Goal: Task Accomplishment & Management: Complete application form

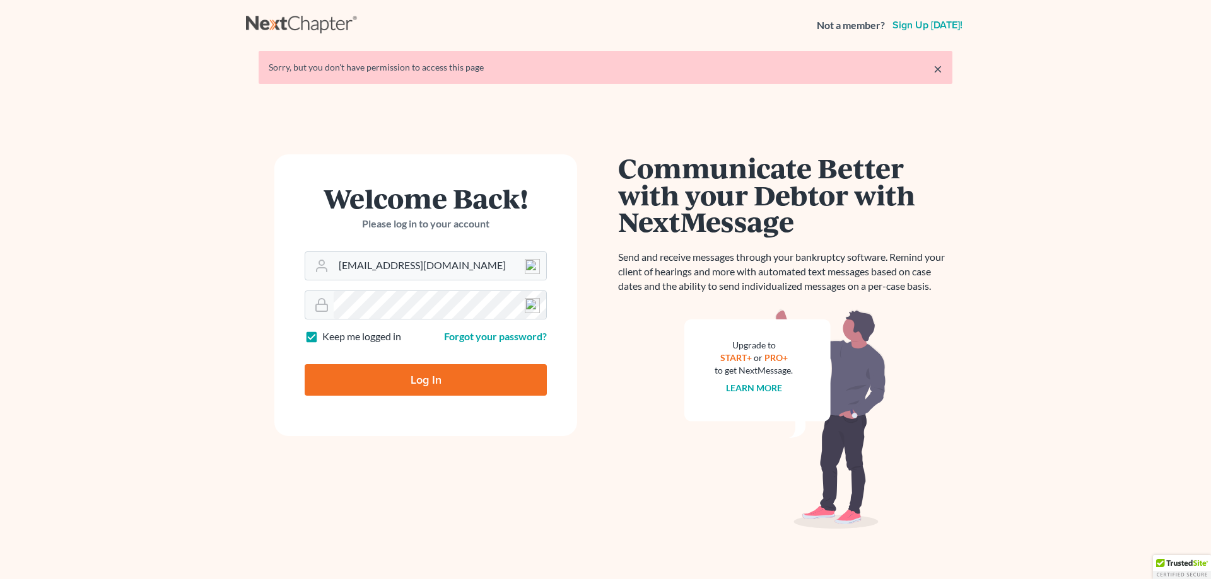
click at [414, 383] on input "Log In" at bounding box center [426, 380] width 242 height 32
type input "Thinking..."
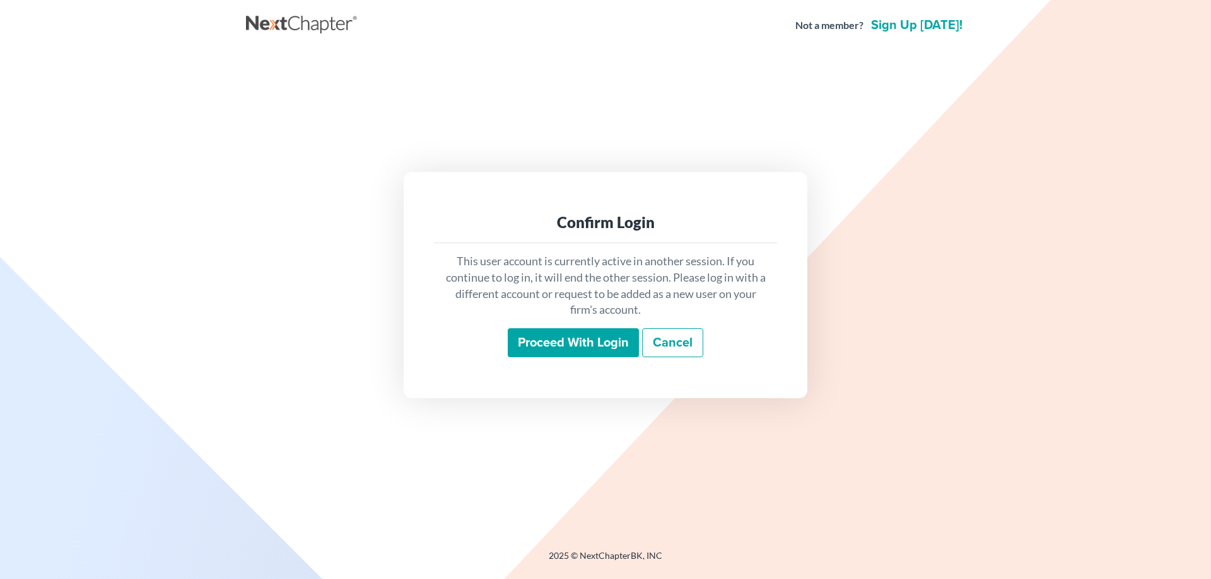
click at [555, 349] on input "Proceed with login" at bounding box center [573, 342] width 131 height 29
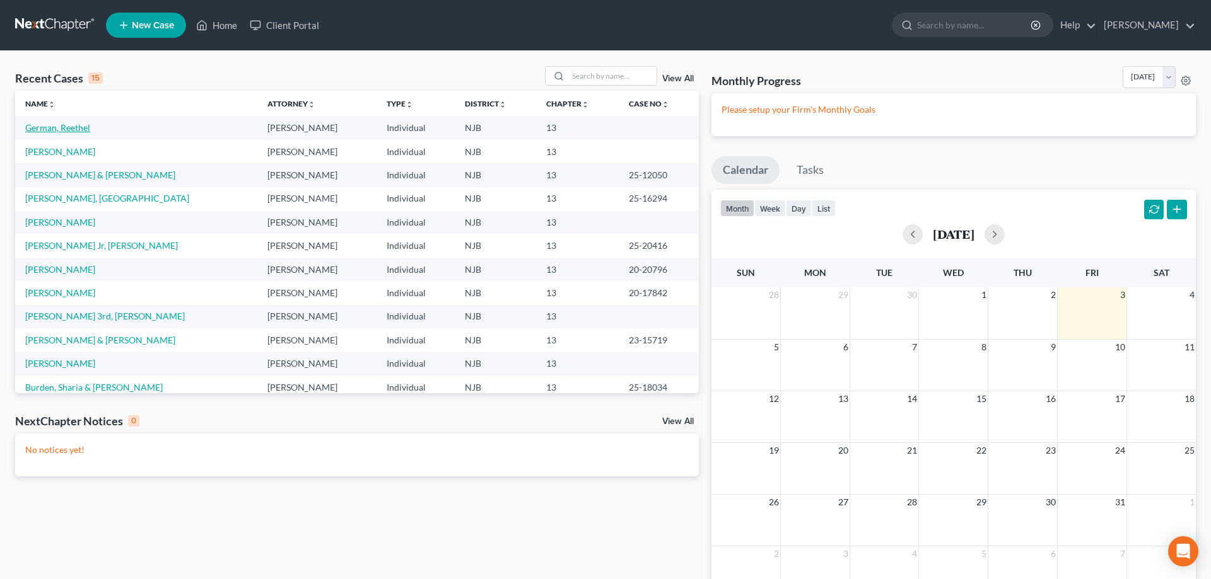
click at [81, 129] on link "German, Reethel" at bounding box center [57, 127] width 65 height 11
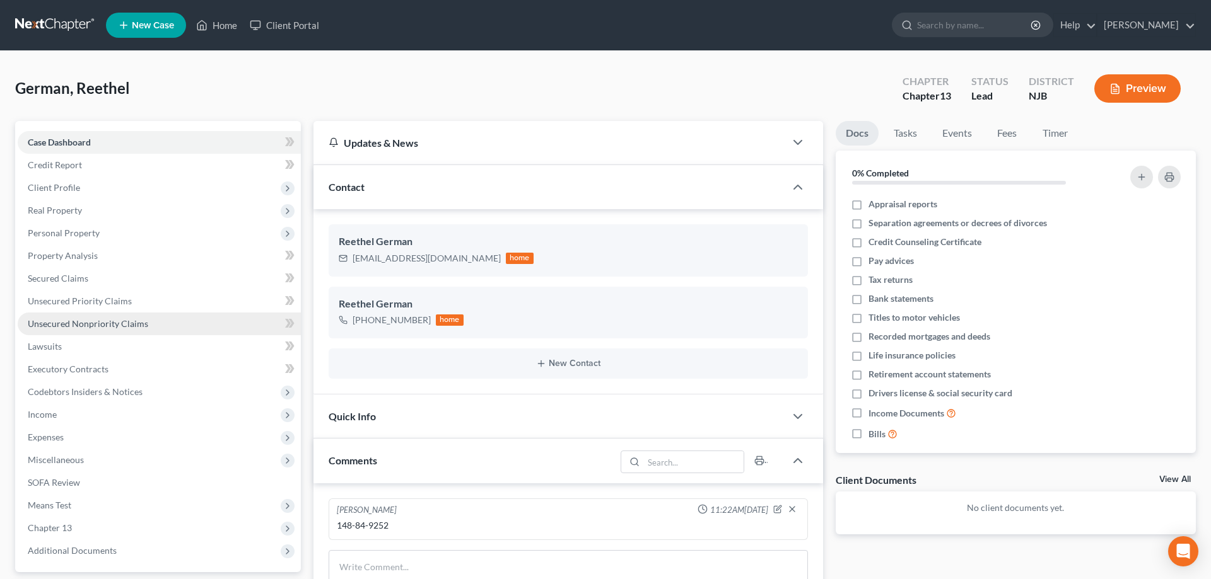
click at [83, 323] on span "Unsecured Nonpriority Claims" at bounding box center [88, 323] width 120 height 11
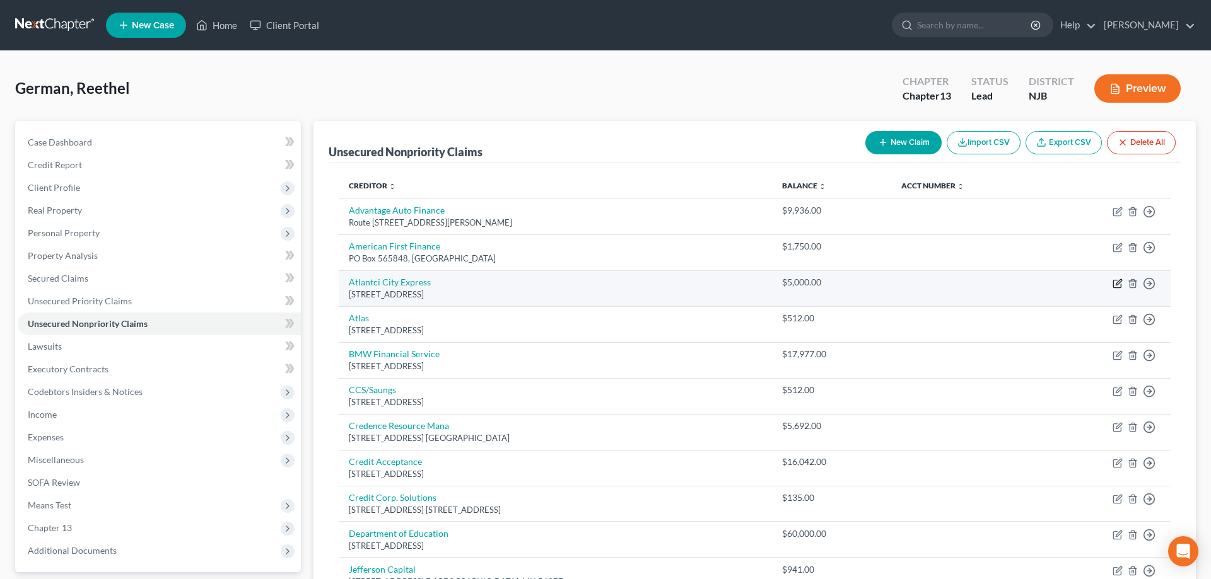
click at [1119, 284] on icon "button" at bounding box center [1117, 284] width 10 height 10
select select "33"
select select "14"
select select "0"
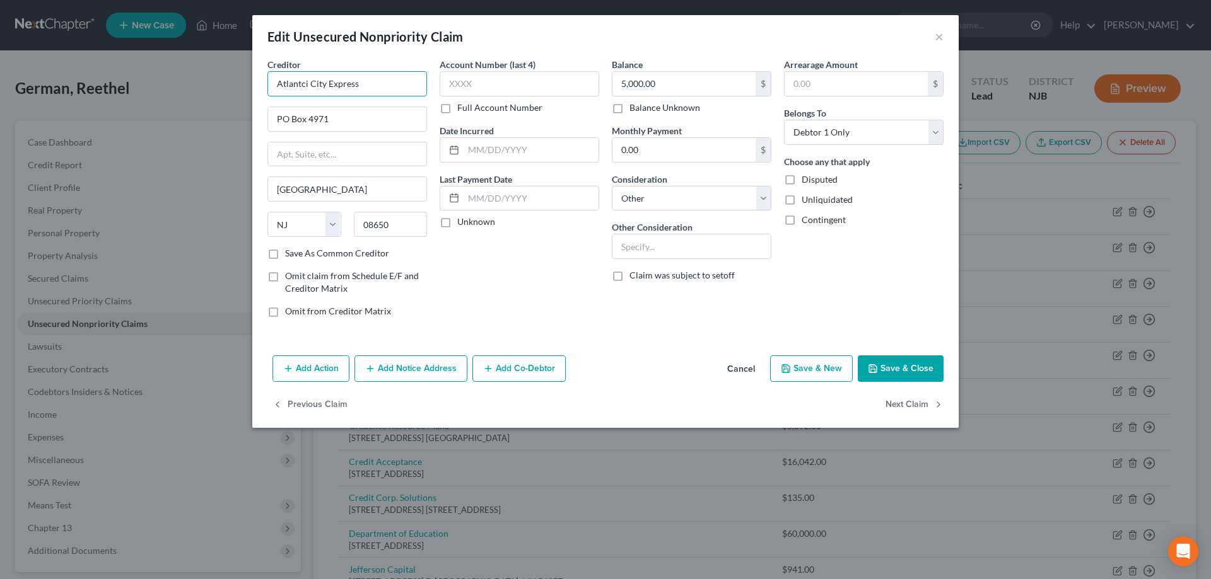
click at [310, 87] on input "Atlantci City Express" at bounding box center [347, 83] width 160 height 25
type input "Atlantcic City Express"
click at [903, 364] on button "Save & Close" at bounding box center [900, 369] width 86 height 26
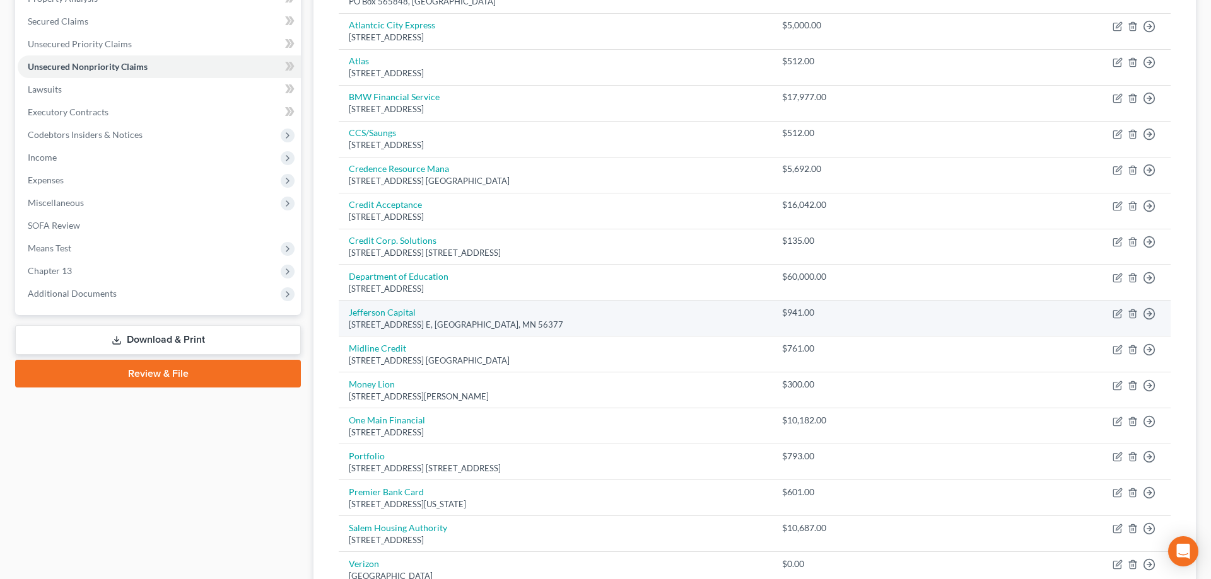
scroll to position [193, 0]
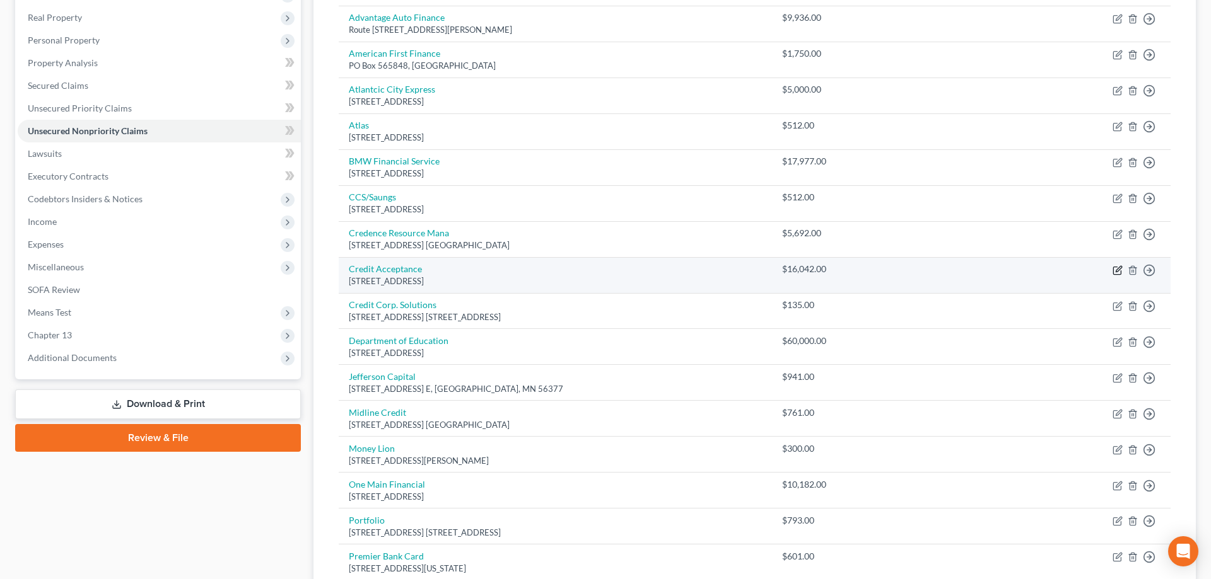
click at [1115, 270] on icon "button" at bounding box center [1117, 270] width 10 height 10
select select "23"
select select "14"
select select "0"
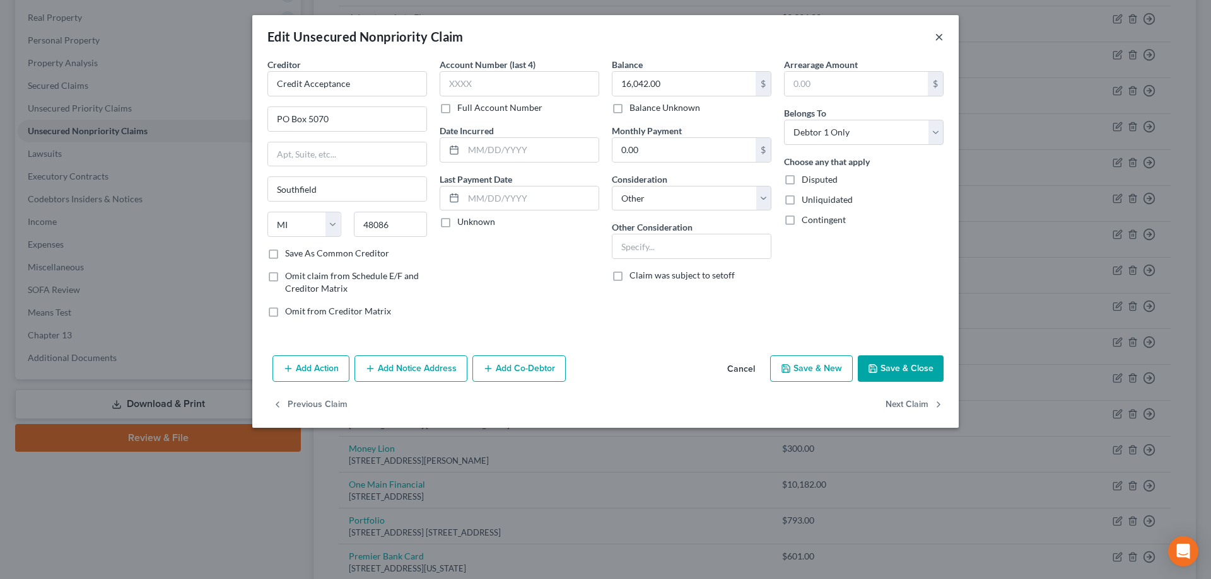
click at [938, 39] on button "×" at bounding box center [938, 36] width 9 height 15
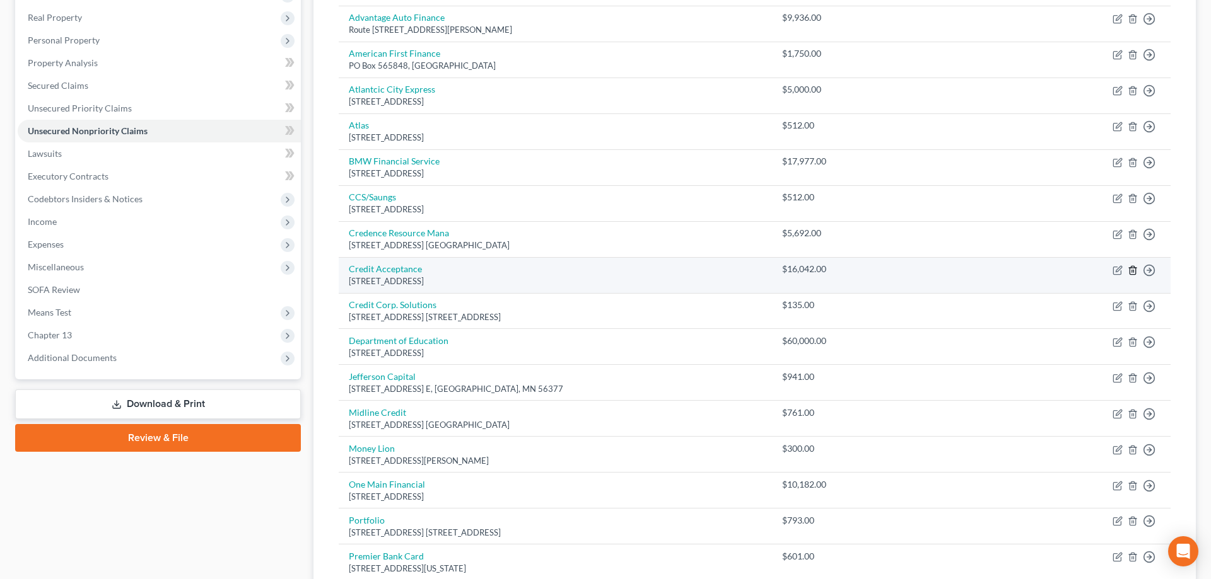
click at [1132, 271] on line "button" at bounding box center [1132, 271] width 0 height 3
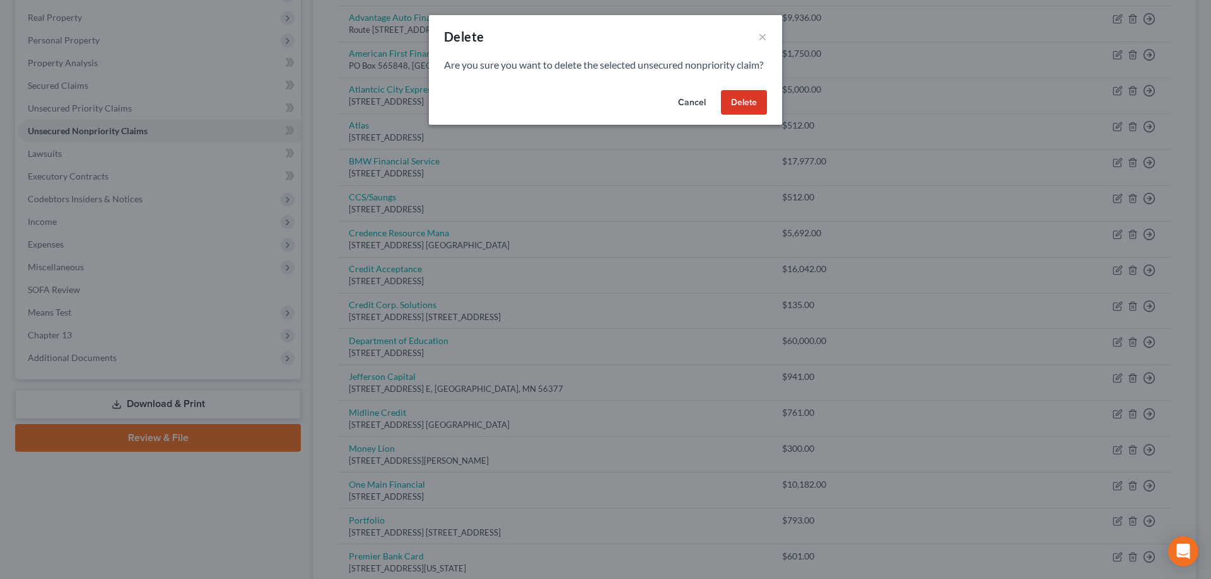
click at [744, 115] on button "Delete" at bounding box center [744, 102] width 46 height 25
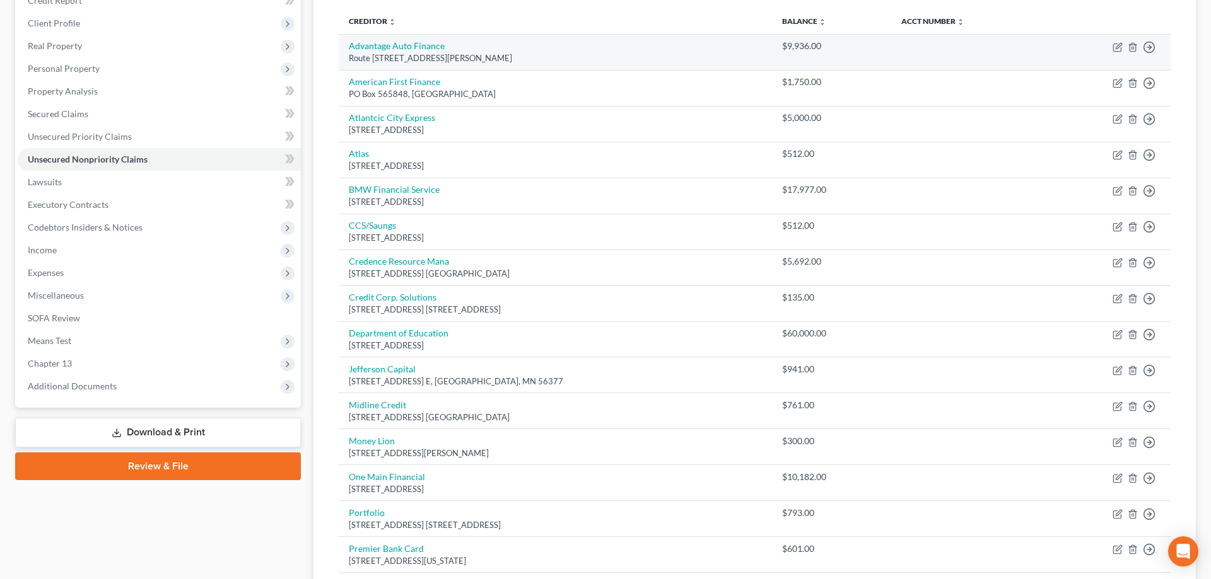
scroll to position [129, 0]
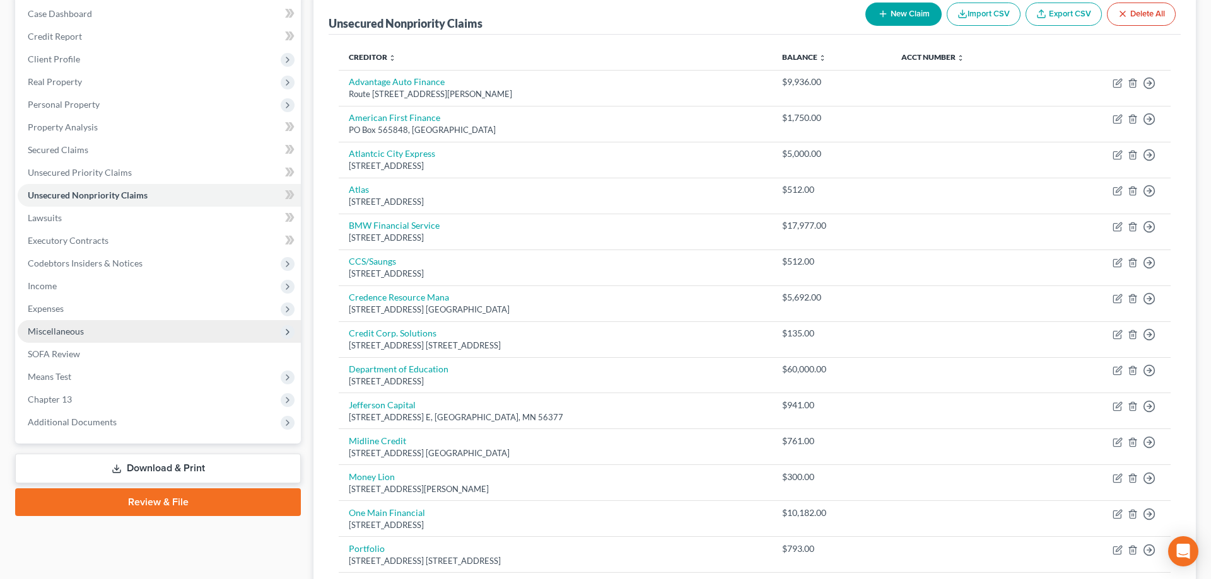
click at [71, 330] on span "Miscellaneous" at bounding box center [56, 331] width 56 height 11
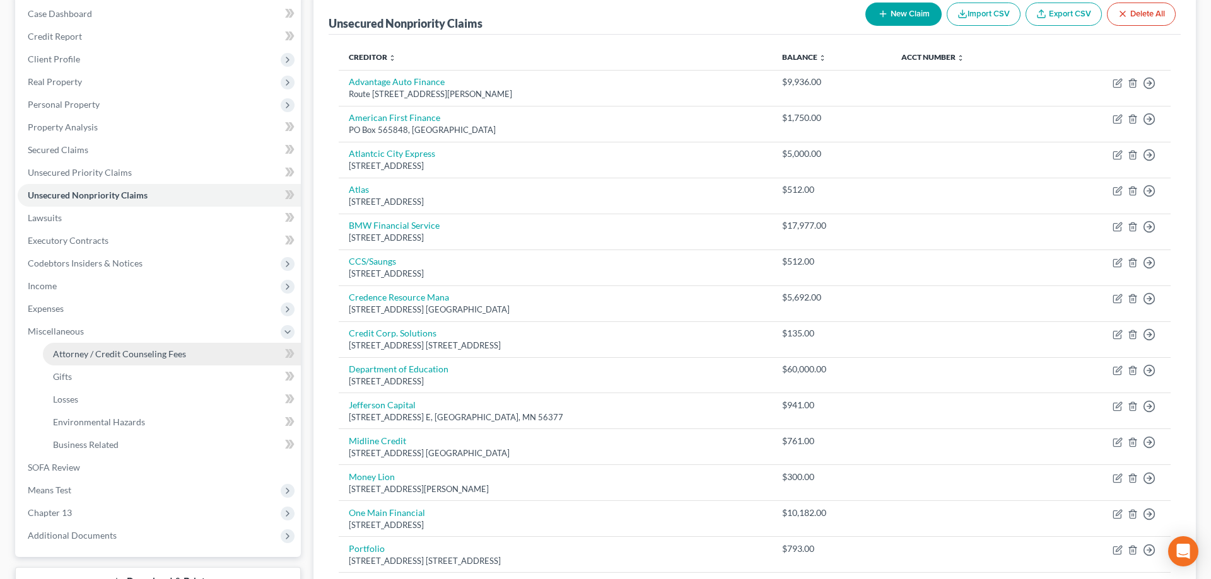
click at [128, 355] on span "Attorney / Credit Counseling Fees" at bounding box center [119, 354] width 133 height 11
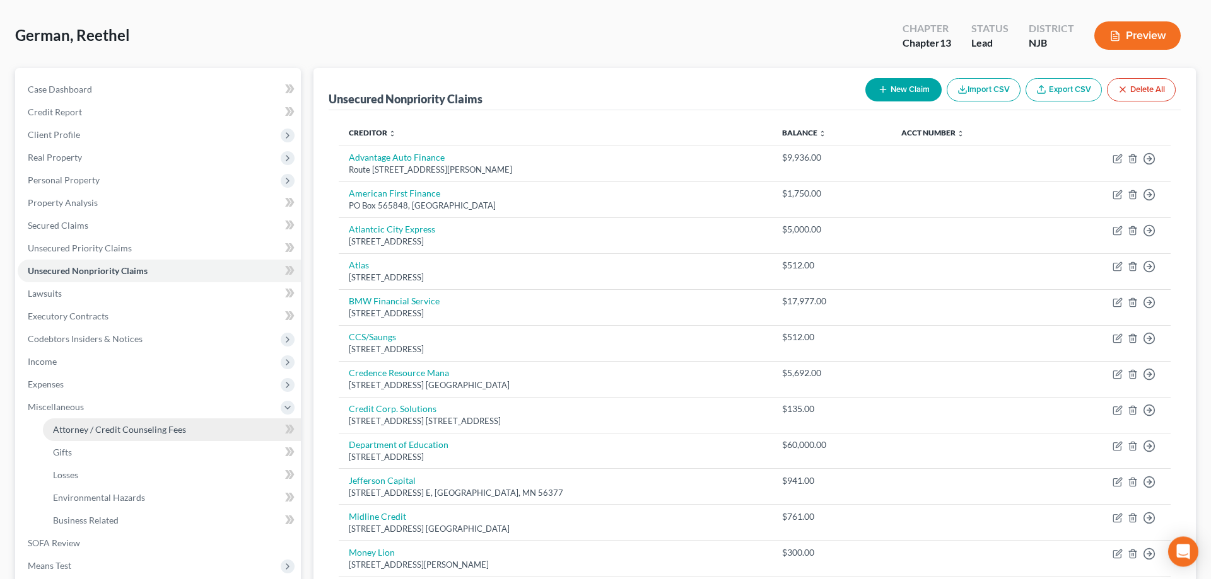
select select "0"
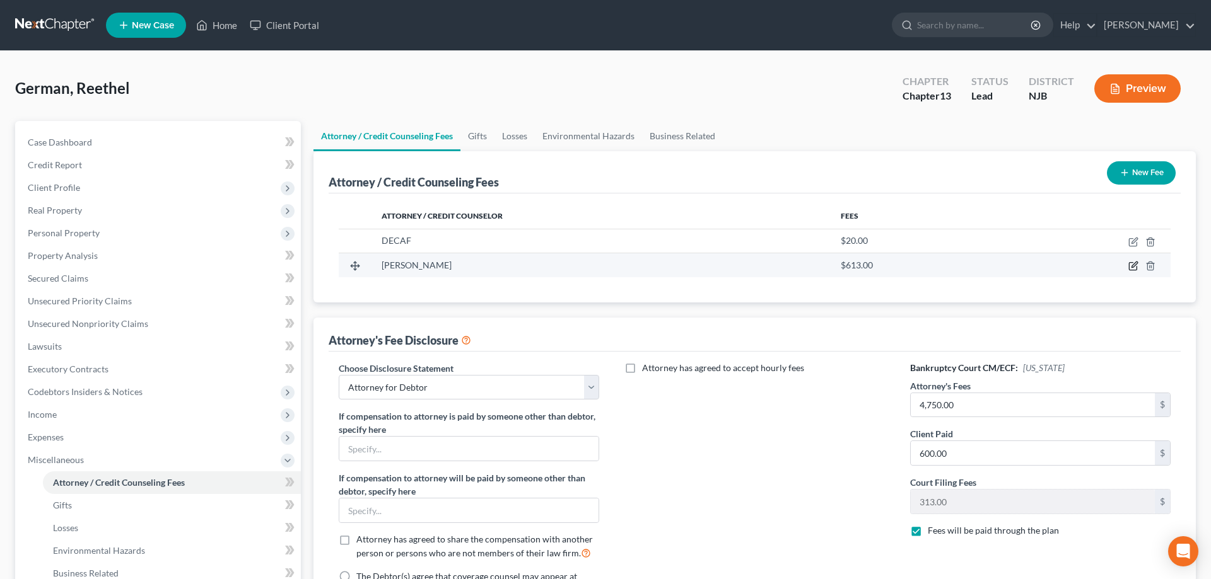
click at [1132, 267] on icon "button" at bounding box center [1133, 266] width 10 height 10
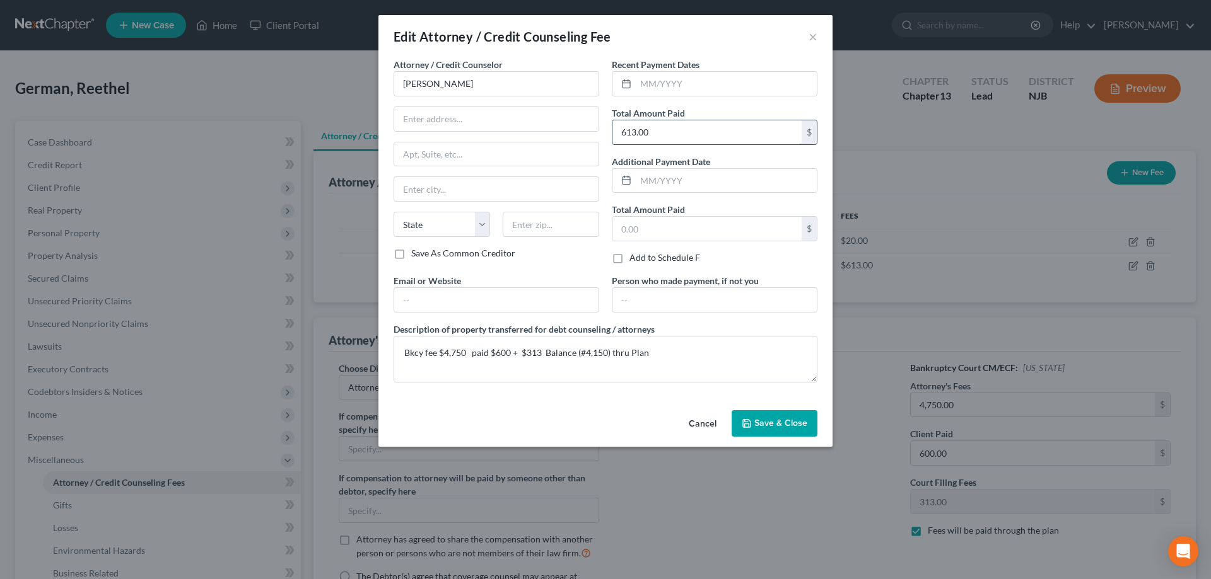
click at [625, 133] on input "613.00" at bounding box center [706, 132] width 189 height 24
type input "913"
click at [769, 426] on span "Save & Close" at bounding box center [780, 423] width 53 height 11
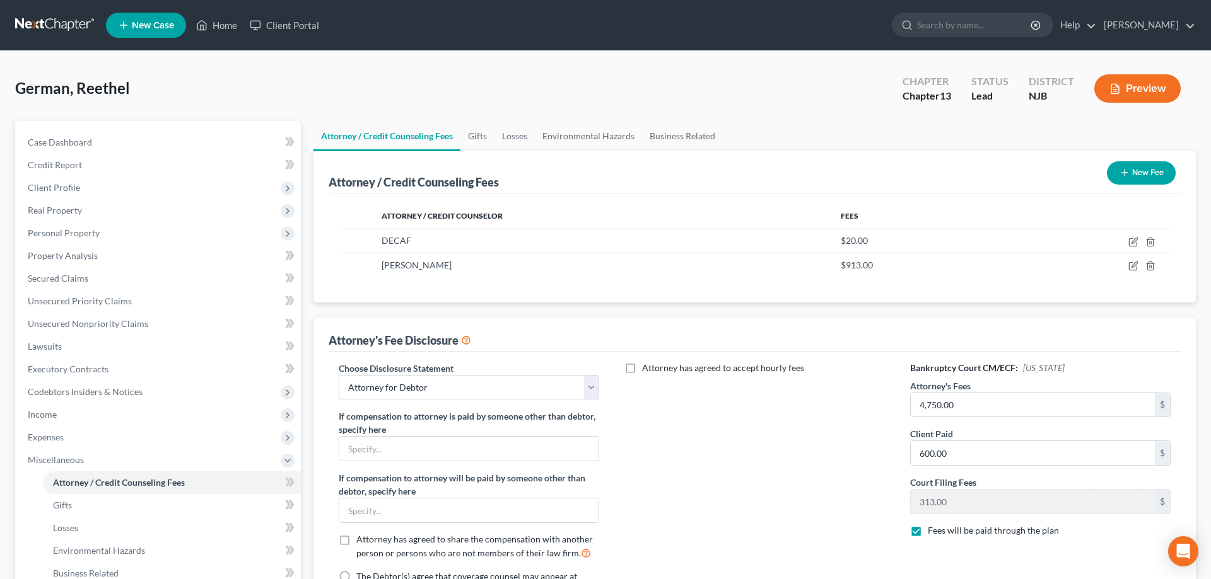
click at [506, 74] on div "German, Reethel Upgraded Chapter Chapter 13 Status Lead District NJB Preview" at bounding box center [605, 93] width 1180 height 55
click at [585, 40] on ul "New Case Home Client Portal - No Result - See all results Or Press Enter... Hel…" at bounding box center [650, 25] width 1089 height 33
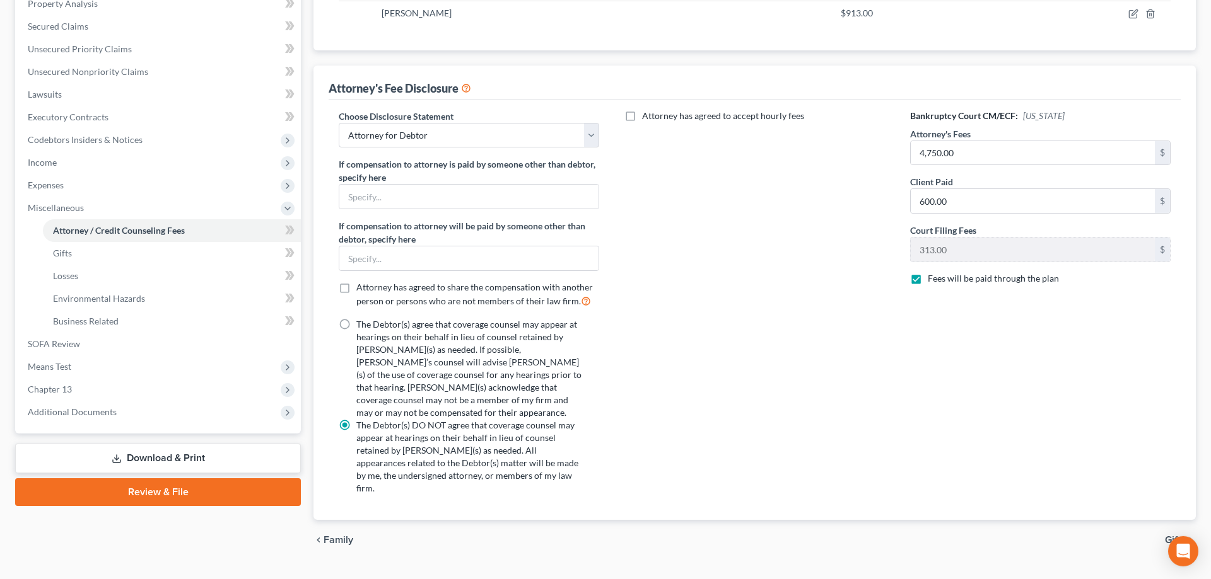
scroll to position [255, 0]
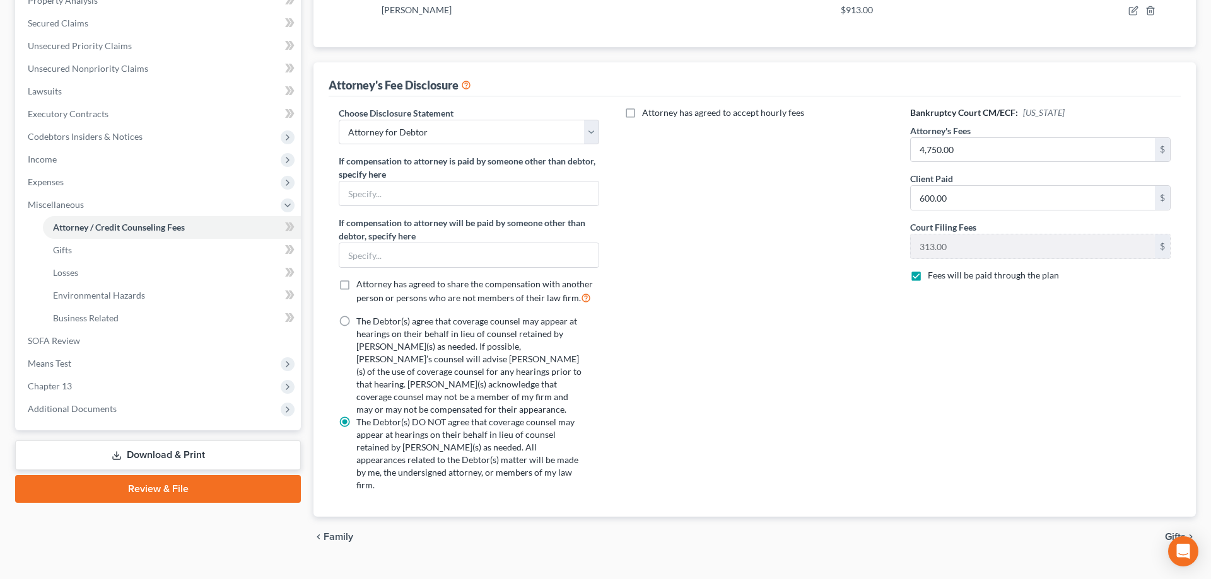
click at [225, 494] on link "Review & File" at bounding box center [158, 489] width 286 height 28
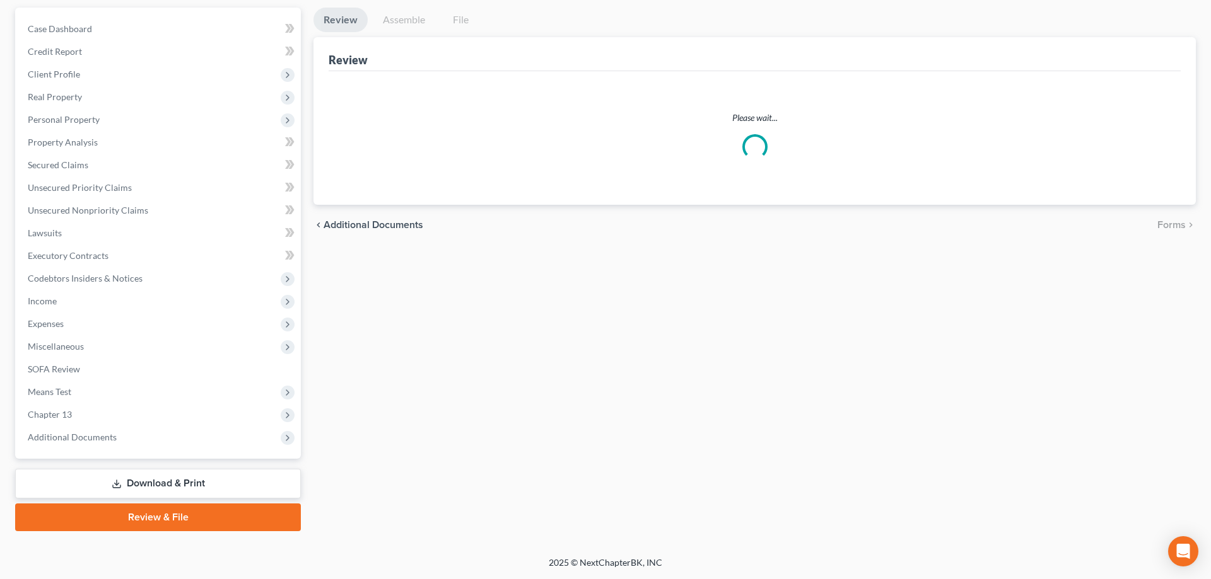
scroll to position [112, 0]
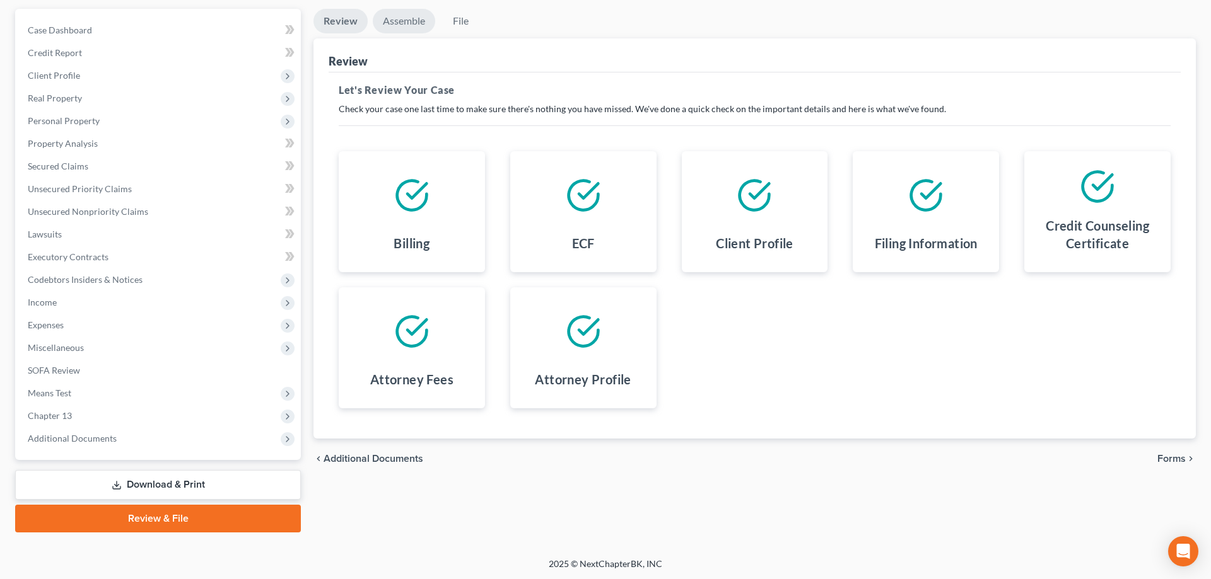
click at [405, 23] on link "Assemble" at bounding box center [404, 21] width 62 height 25
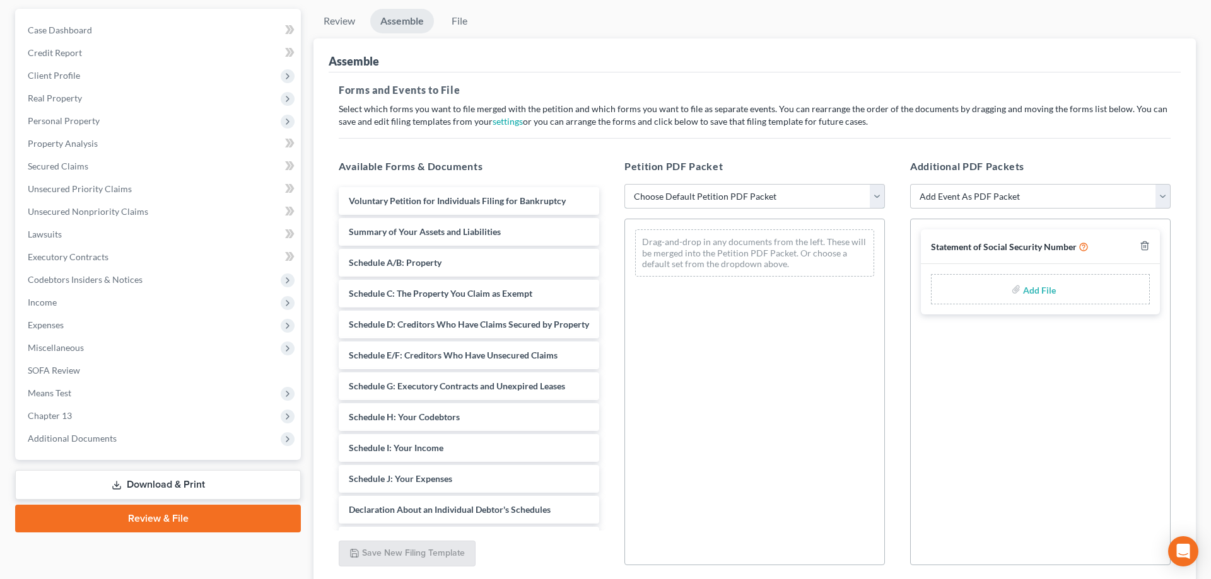
click at [624, 184] on select "Choose Default Petition PDF Packet Complete Bankruptcy Petition (all forms and …" at bounding box center [754, 196] width 260 height 25
select select "0"
click option "Complete Bankruptcy Petition (all forms and schedules)" at bounding box center [0, 0] width 0 height 0
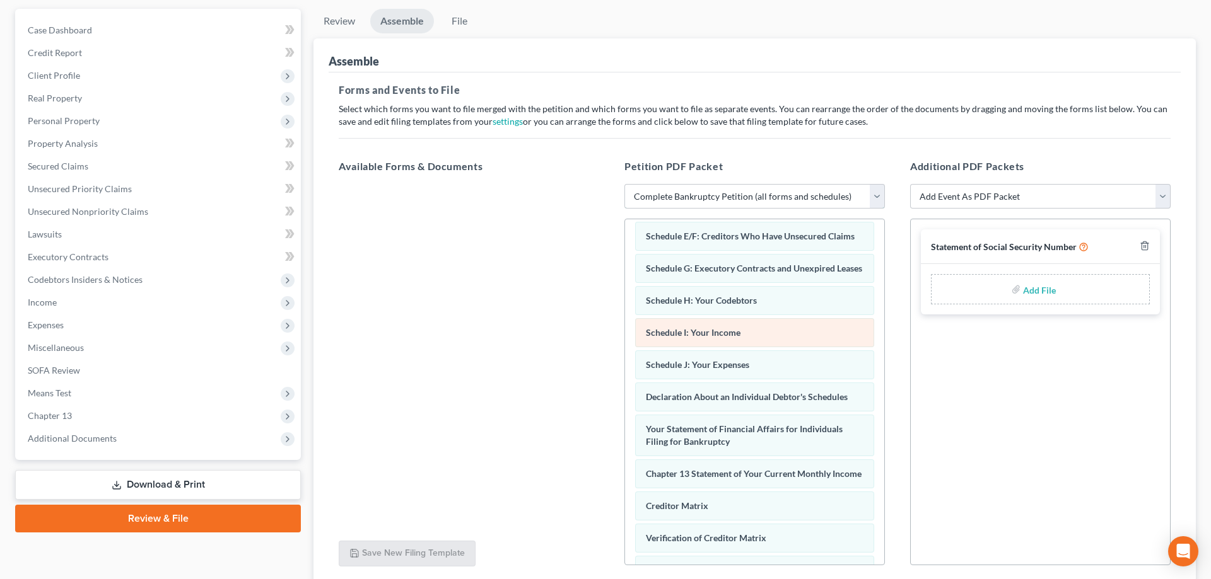
scroll to position [306, 0]
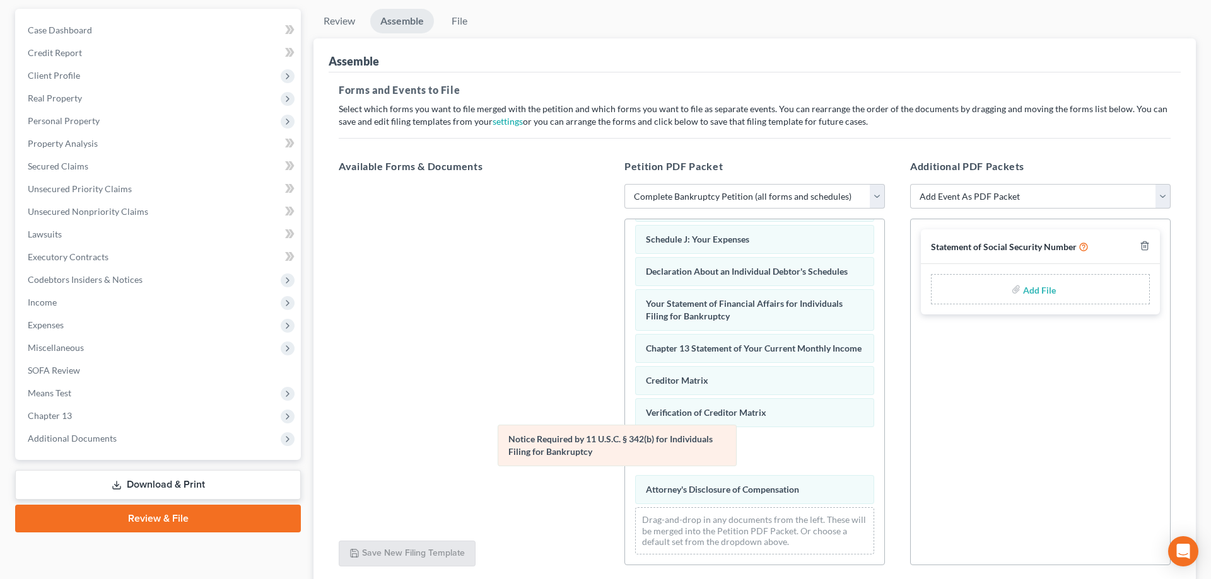
drag, startPoint x: 674, startPoint y: 452, endPoint x: 459, endPoint y: 446, distance: 215.1
click at [625, 446] on div "Notice Required by 11 U.S.C. § 342(b) for Individuals Filing for Bankruptcy Vol…" at bounding box center [754, 239] width 259 height 652
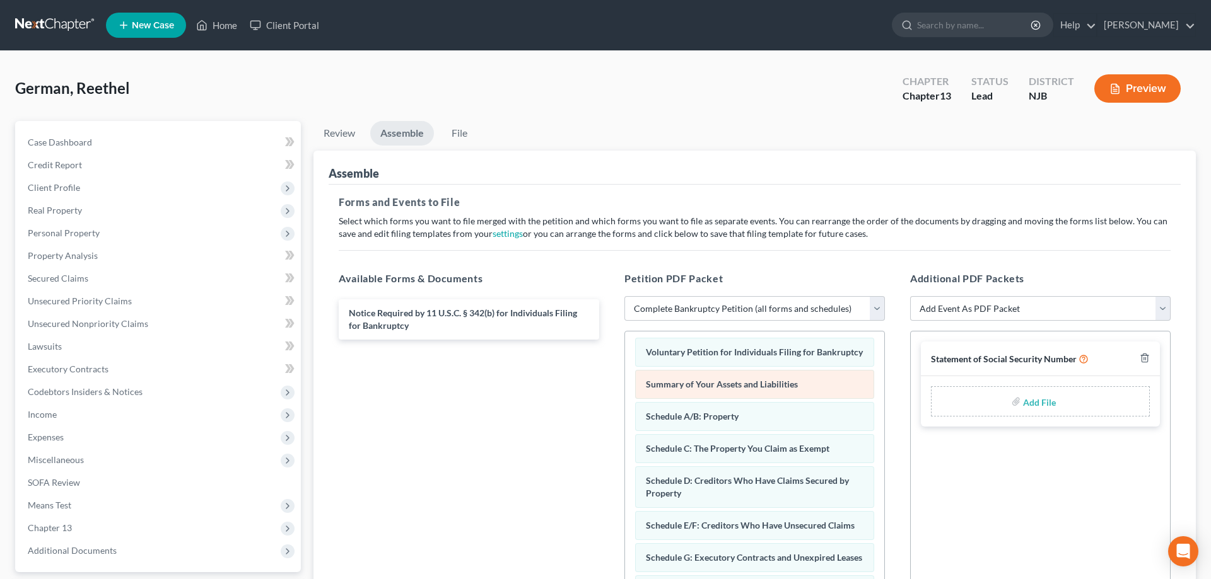
scroll to position [0, 0]
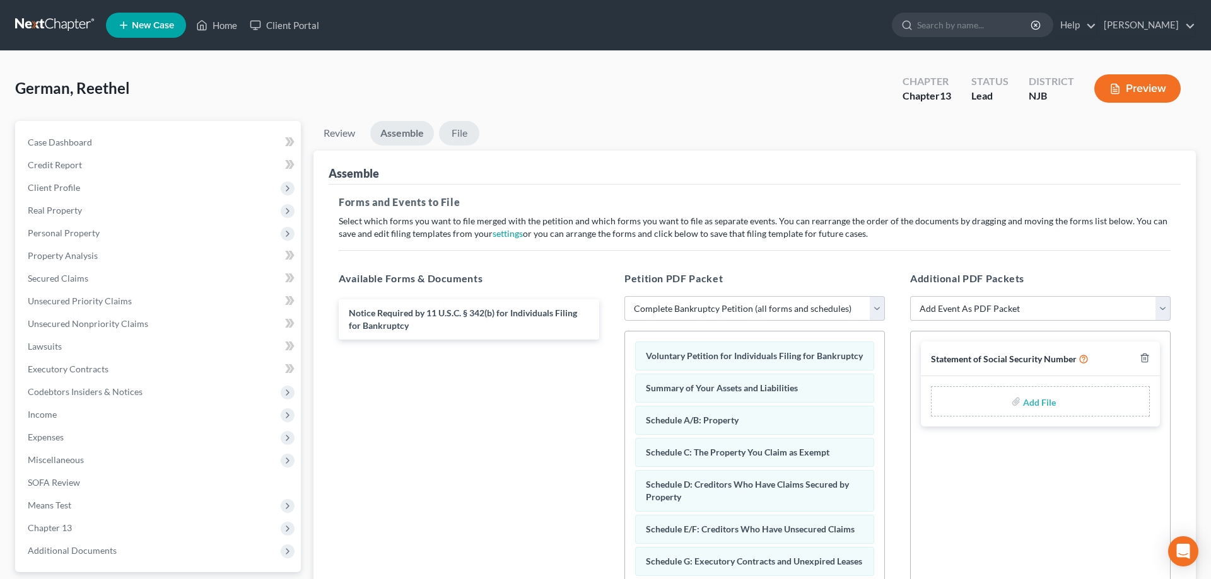
click at [465, 134] on link "File" at bounding box center [459, 133] width 40 height 25
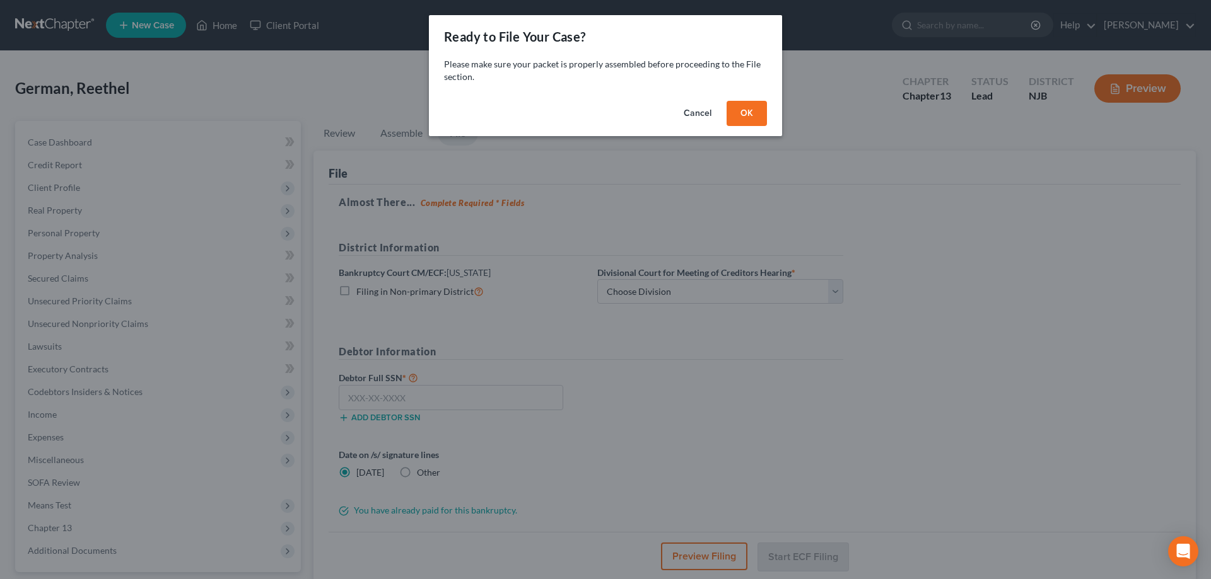
click at [747, 117] on button "OK" at bounding box center [746, 113] width 40 height 25
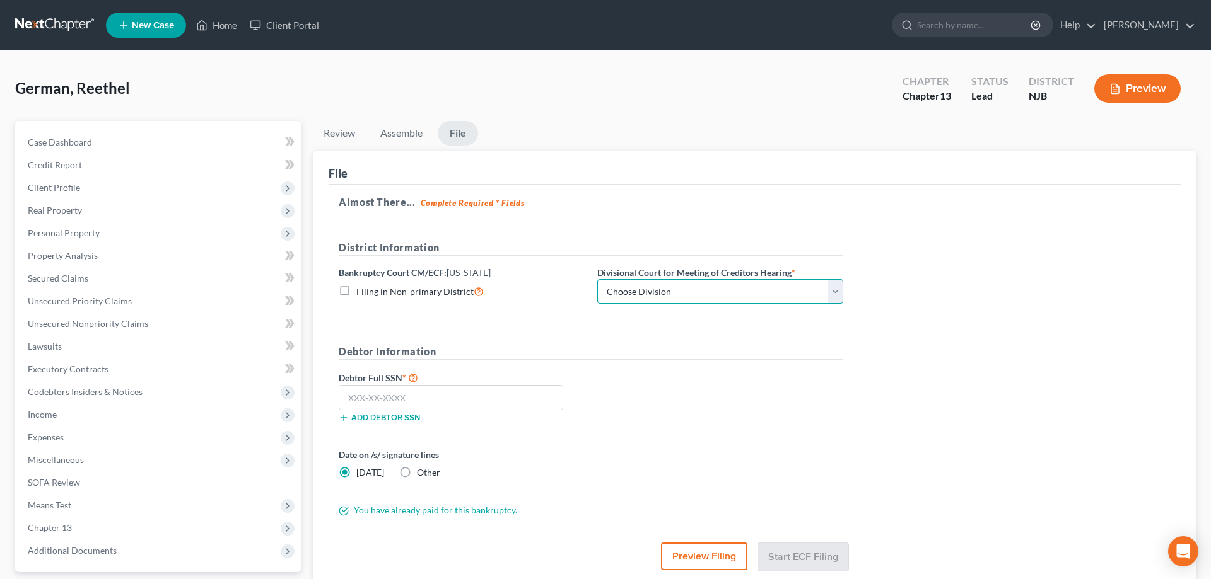
click at [597, 279] on select "Choose Division Camden Camden/Trenton Newark Trenton" at bounding box center [720, 291] width 246 height 25
click option "Camden/Trenton" at bounding box center [0, 0] width 0 height 0
select select "1"
click at [465, 397] on input "text" at bounding box center [451, 397] width 224 height 25
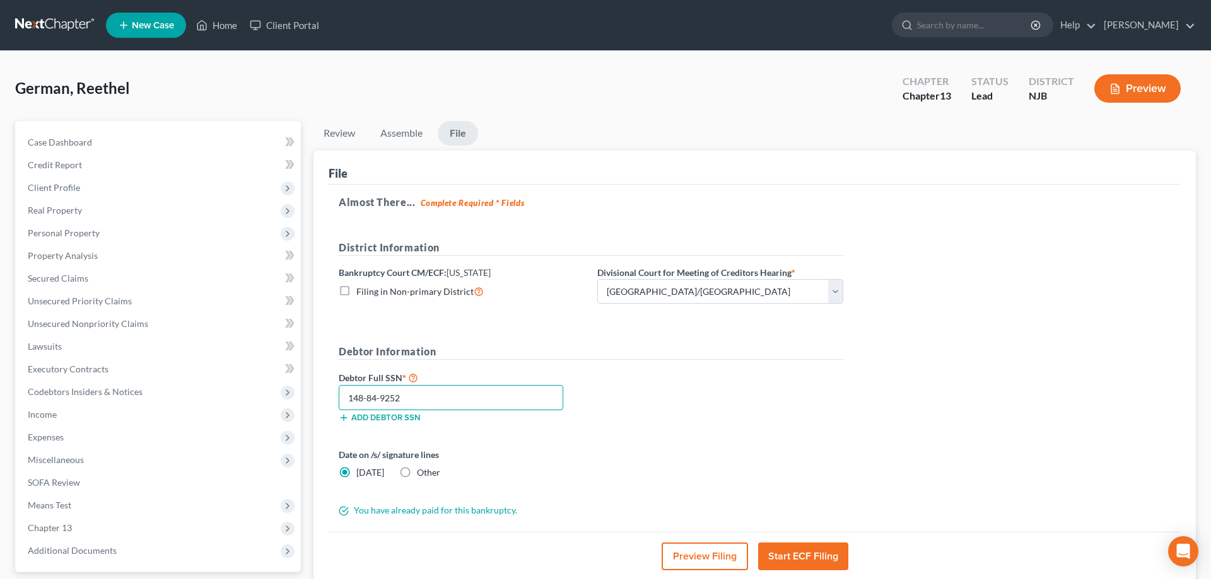
type input "148-84-9252"
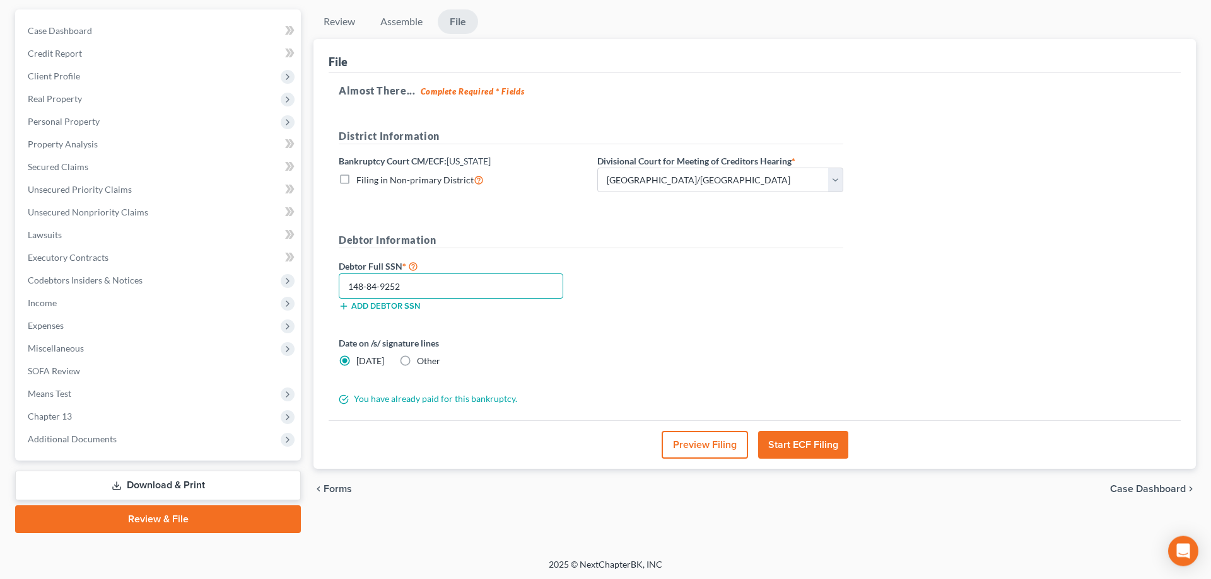
scroll to position [112, 0]
click at [816, 444] on button "Start ECF Filing" at bounding box center [803, 445] width 90 height 28
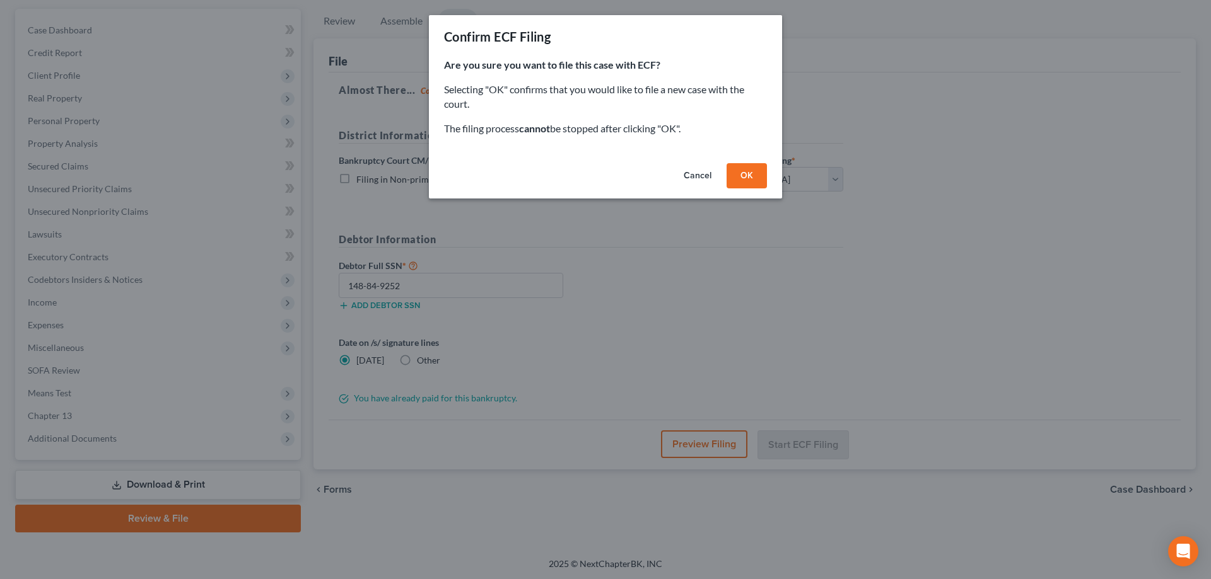
click at [748, 177] on button "OK" at bounding box center [746, 175] width 40 height 25
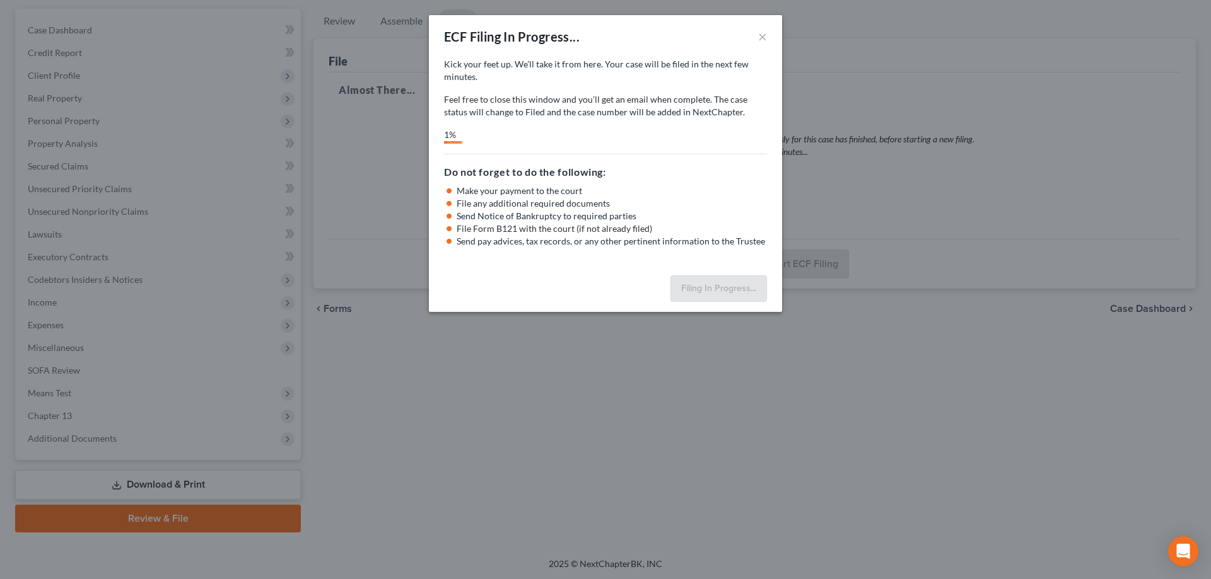
select select "1"
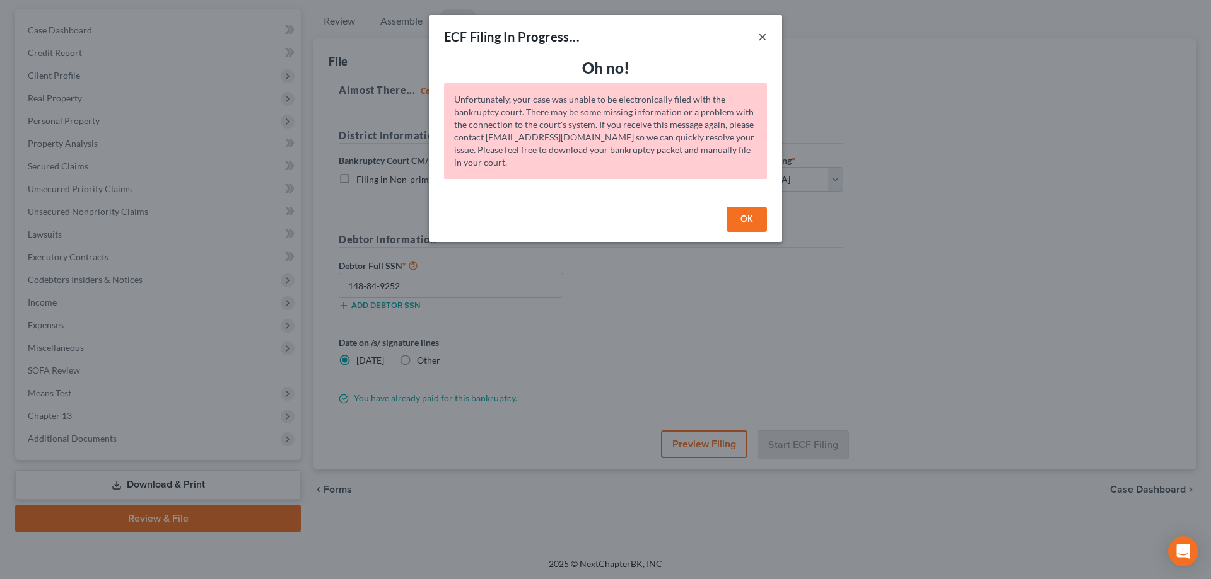
click at [762, 38] on button "×" at bounding box center [762, 36] width 9 height 15
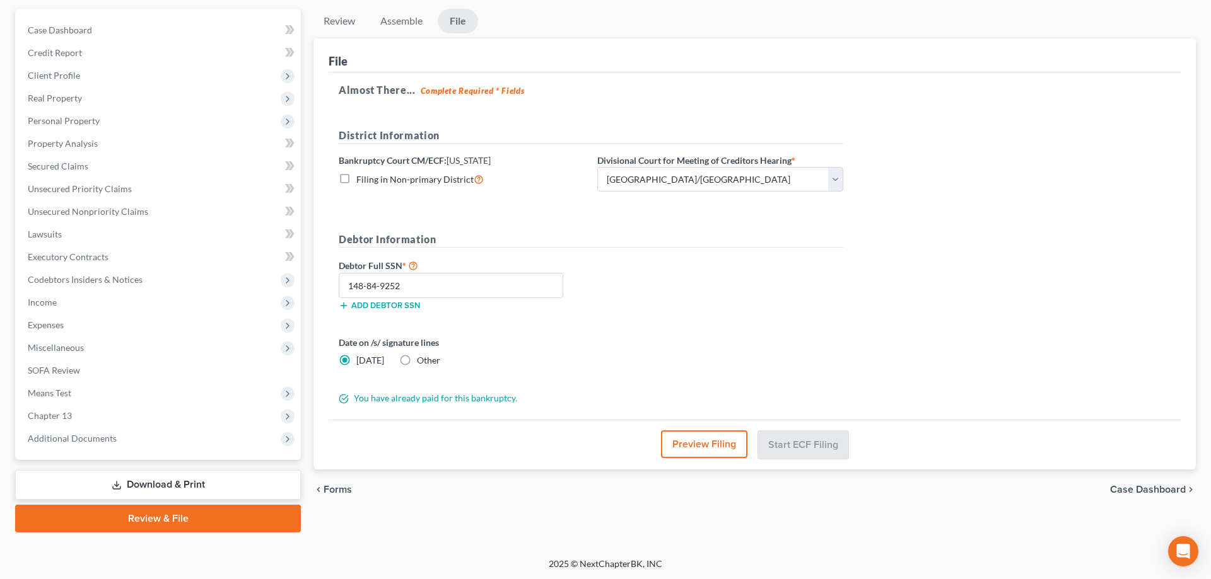
click at [615, 258] on div "Debtor Full SSN * 148-84-9252 Add debtor SSN" at bounding box center [590, 289] width 517 height 63
